Goal: Information Seeking & Learning: Learn about a topic

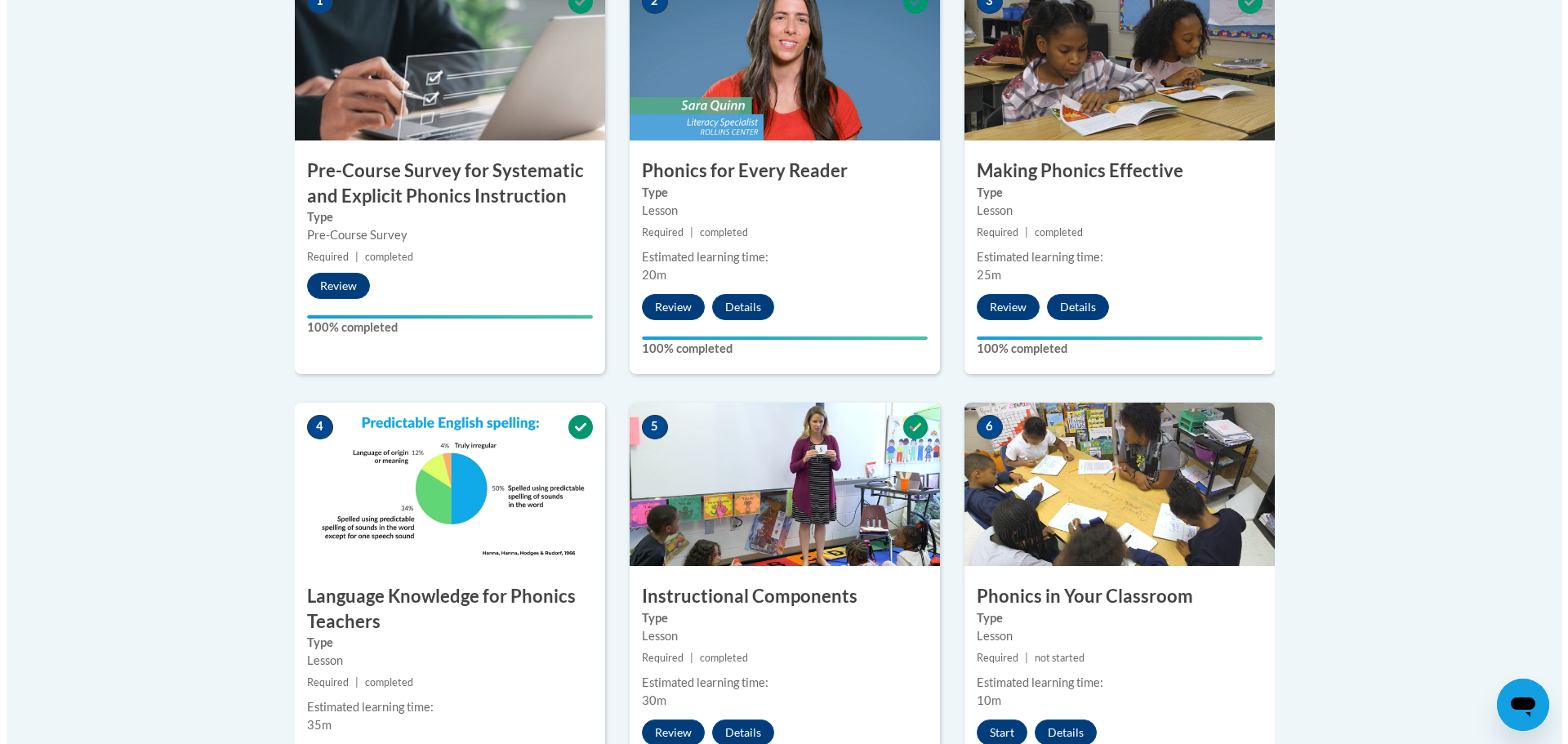
scroll to position [898, 0]
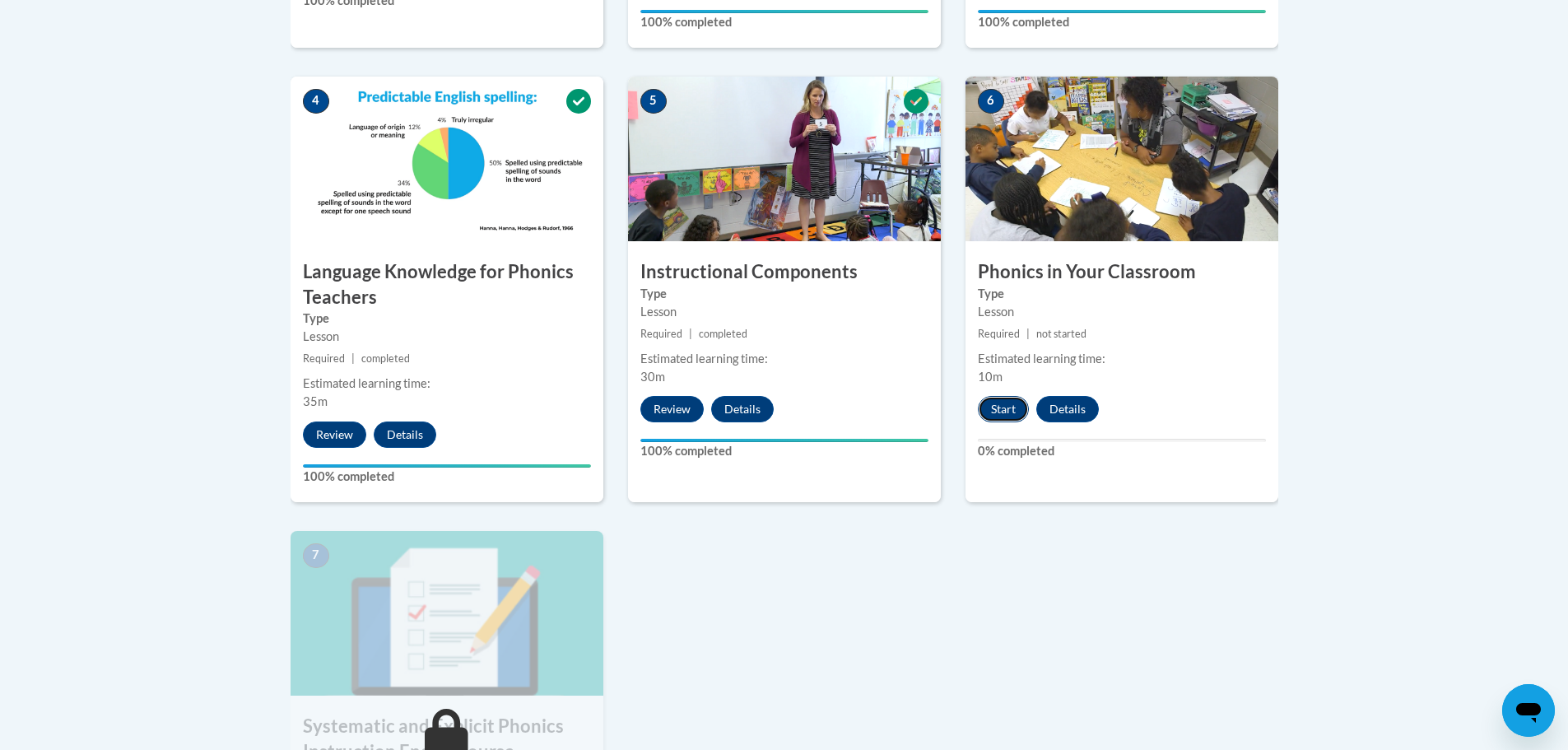
click at [1004, 406] on button "Start" at bounding box center [1003, 409] width 51 height 27
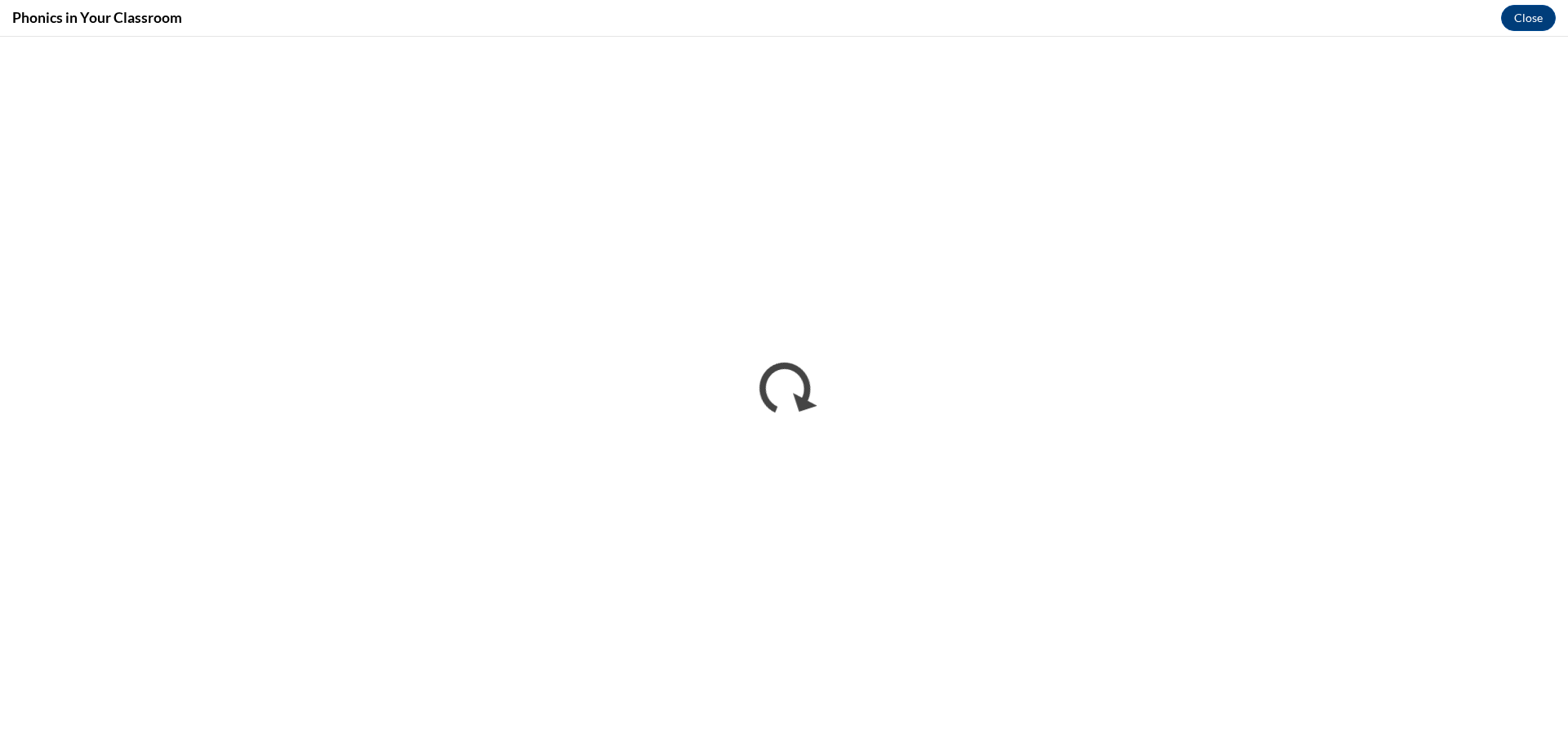
scroll to position [0, 0]
